Goal: Task Accomplishment & Management: Complete application form

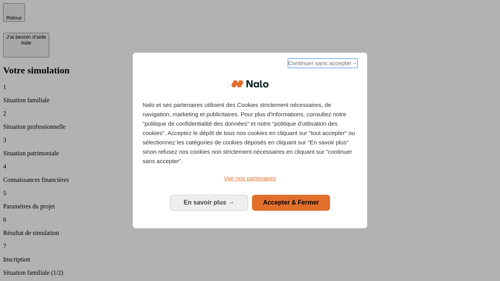
click at [322, 64] on span "Continuer sans accepter →" at bounding box center [323, 63] width 70 height 9
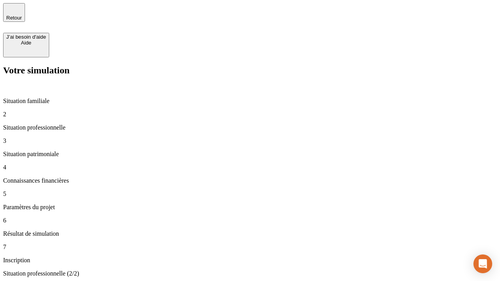
type input "30 000"
type input "0"
type input "1 000"
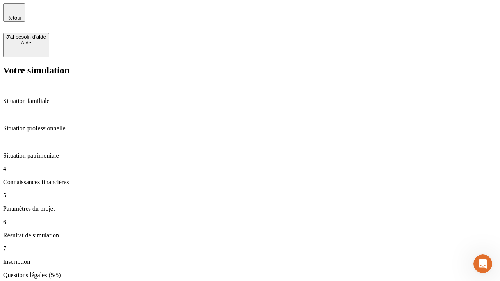
type input "40"
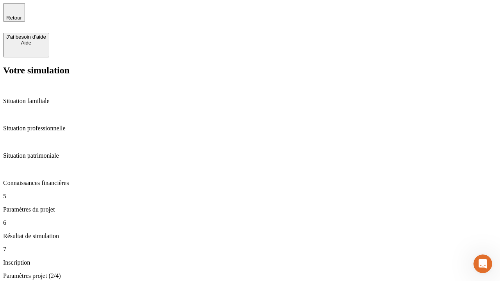
type input "200 000"
type input "640"
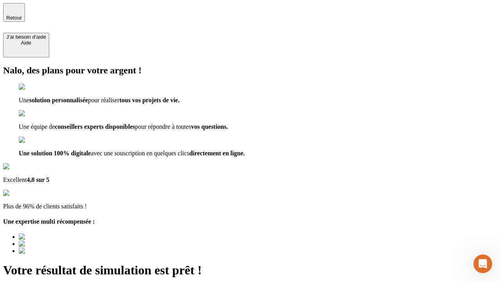
type input "[EMAIL_ADDRESS][DOMAIN_NAME]"
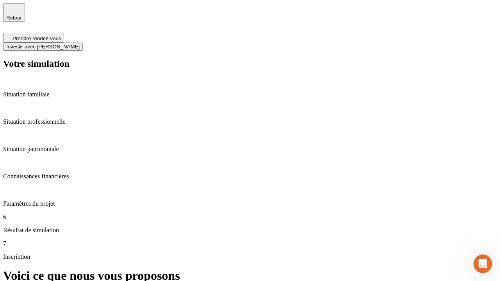
click at [80, 44] on span "Investir avec [PERSON_NAME]" at bounding box center [42, 47] width 73 height 6
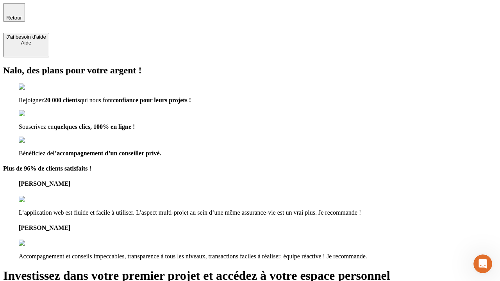
type input "[PERSON_NAME][EMAIL_ADDRESS][DOMAIN_NAME]"
